Goal: Information Seeking & Learning: Learn about a topic

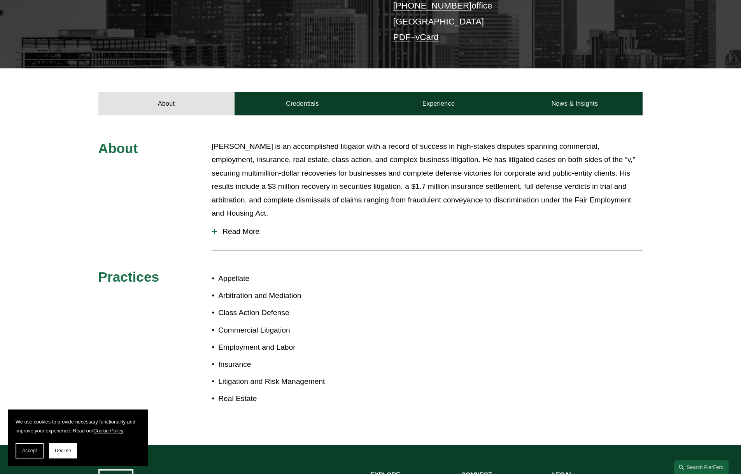
scroll to position [194, 0]
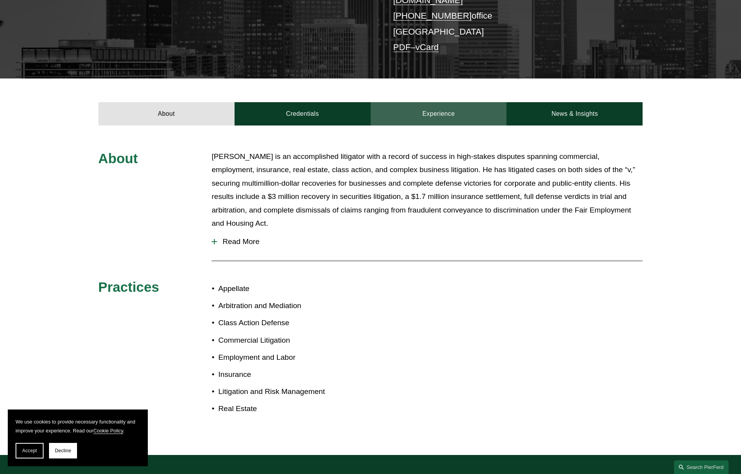
click at [436, 106] on link "Experience" at bounding box center [438, 113] width 136 height 23
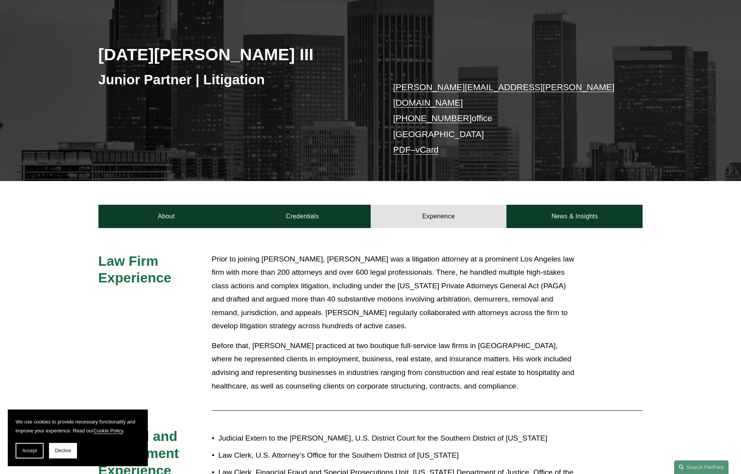
scroll to position [91, 0]
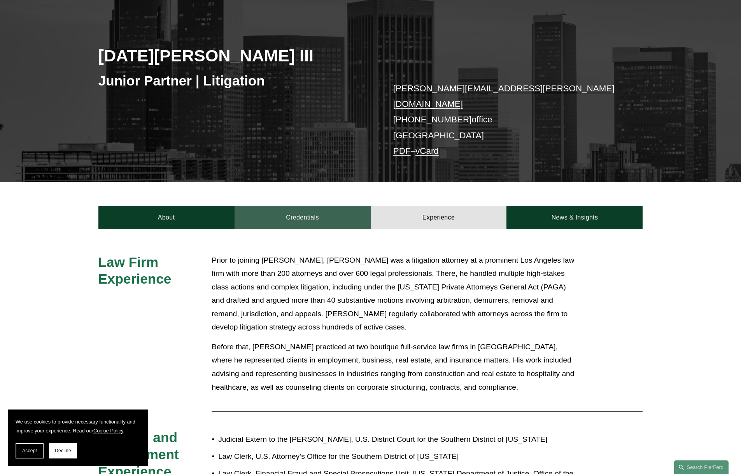
click at [310, 211] on link "Credentials" at bounding box center [302, 217] width 136 height 23
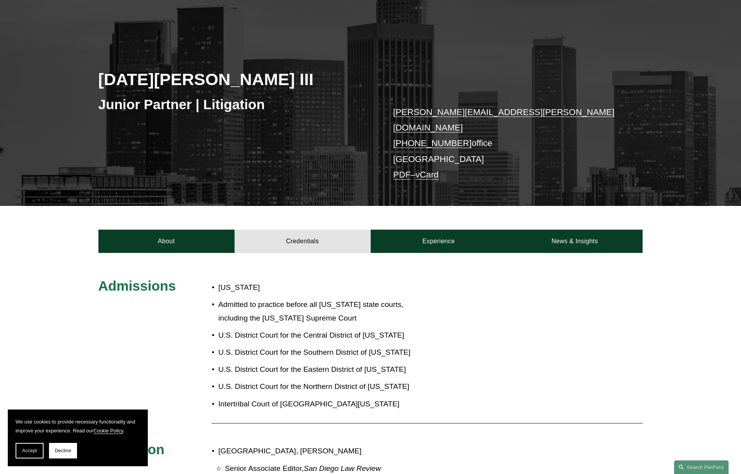
scroll to position [0, 0]
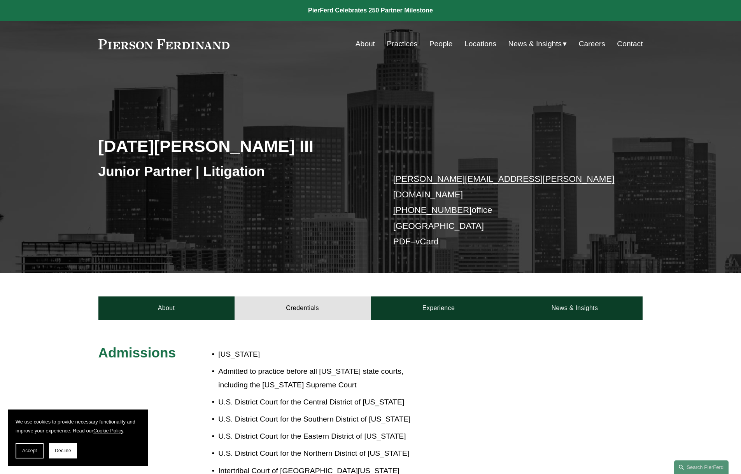
click at [437, 43] on link "People" at bounding box center [440, 44] width 23 height 15
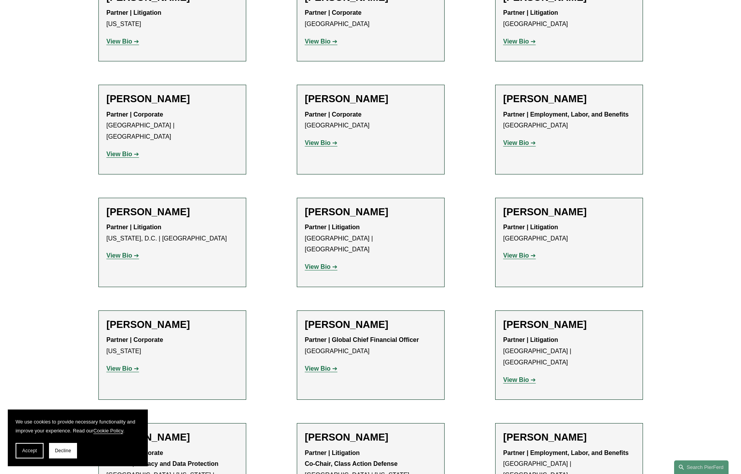
scroll to position [5819, 0]
